Goal: Task Accomplishment & Management: Complete application form

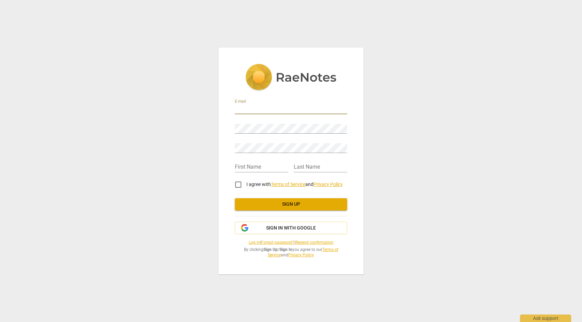
click at [307, 108] on input "email" at bounding box center [291, 110] width 112 height 10
type input "[EMAIL_ADDRESS][DOMAIN_NAME]"
type input "[PERSON_NAME]"
click at [234, 127] on div "E-mail [EMAIL_ADDRESS][DOMAIN_NAME] Password Retype Password First Name [PERSON…" at bounding box center [291, 161] width 145 height 227
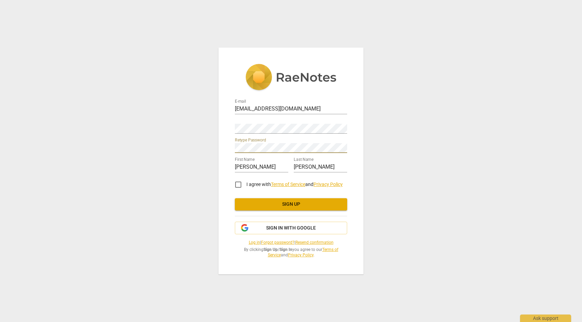
click at [233, 145] on div "E-mail [EMAIL_ADDRESS][DOMAIN_NAME] Password Retype Password First Name [PERSON…" at bounding box center [291, 161] width 145 height 227
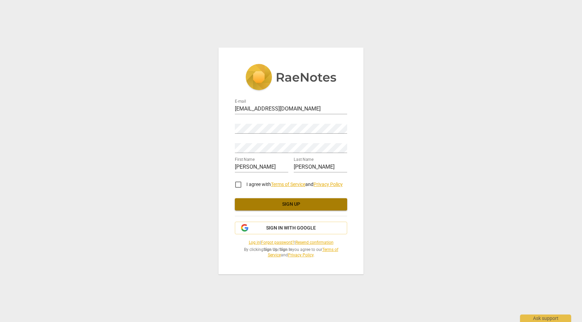
click at [247, 202] on span "Sign up" at bounding box center [290, 204] width 101 height 7
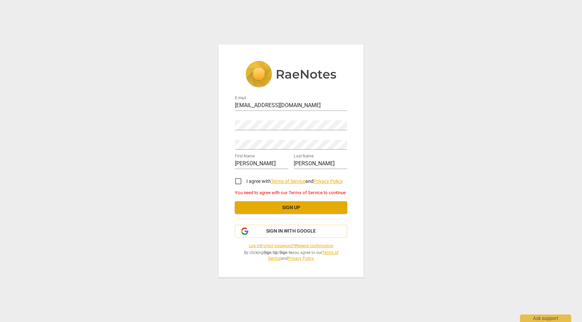
click at [238, 182] on input "I agree with Terms of Service and Privacy Policy" at bounding box center [238, 181] width 16 height 16
checkbox input "true"
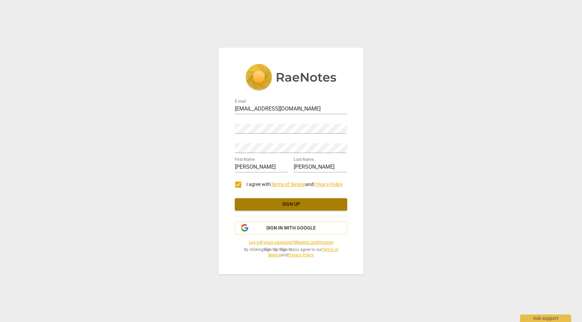
click at [254, 205] on span "Sign up" at bounding box center [290, 204] width 101 height 7
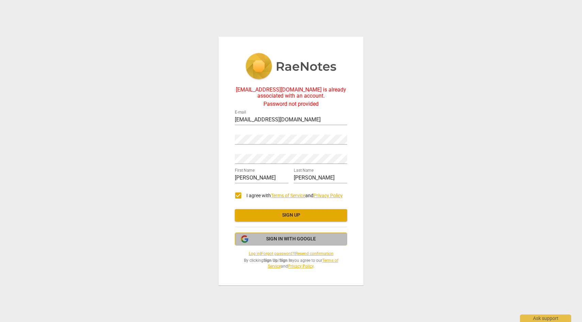
click at [294, 239] on span "Sign in with Google" at bounding box center [291, 239] width 50 height 7
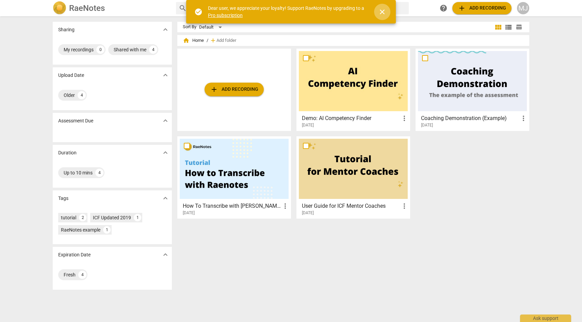
click at [383, 12] on span "close" at bounding box center [382, 12] width 8 height 8
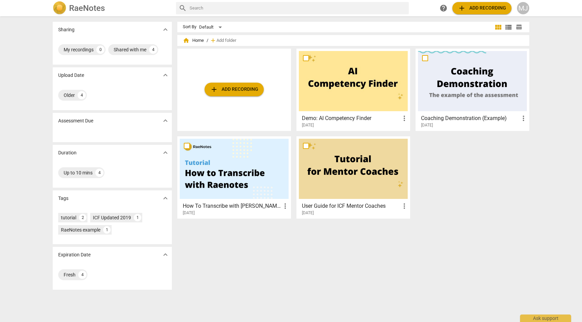
click at [242, 91] on span "add Add recording" at bounding box center [234, 89] width 48 height 8
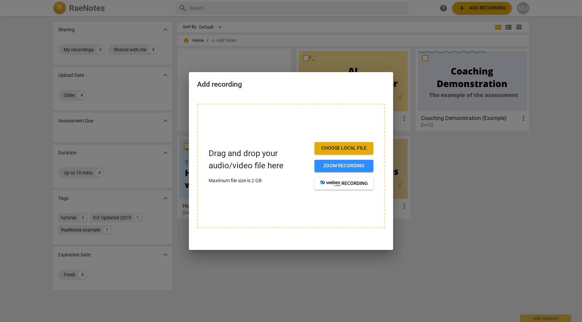
drag, startPoint x: 582, startPoint y: 33, endPoint x: 459, endPoint y: 49, distance: 124.0
click at [459, 49] on div at bounding box center [291, 161] width 582 height 322
